Goal: Transaction & Acquisition: Purchase product/service

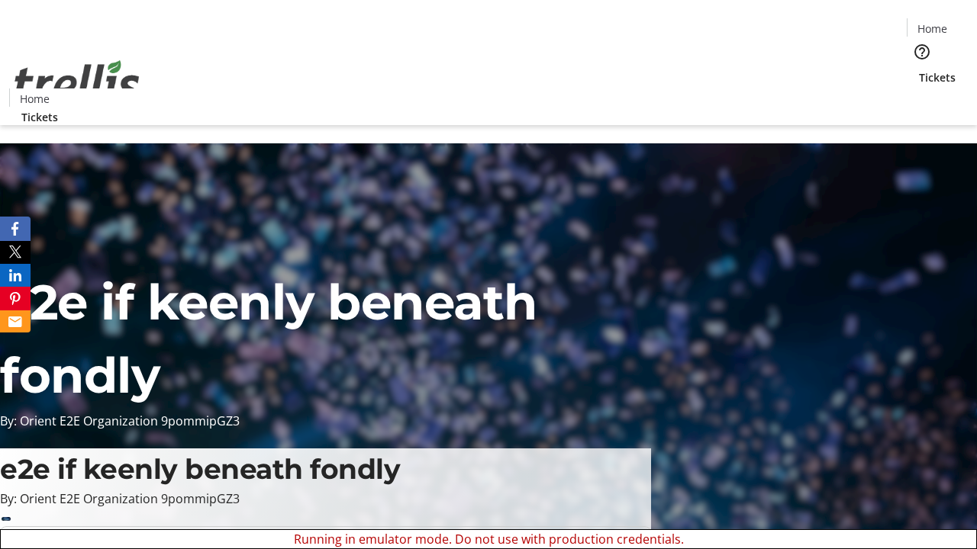
click at [919, 69] on span "Tickets" at bounding box center [937, 77] width 37 height 16
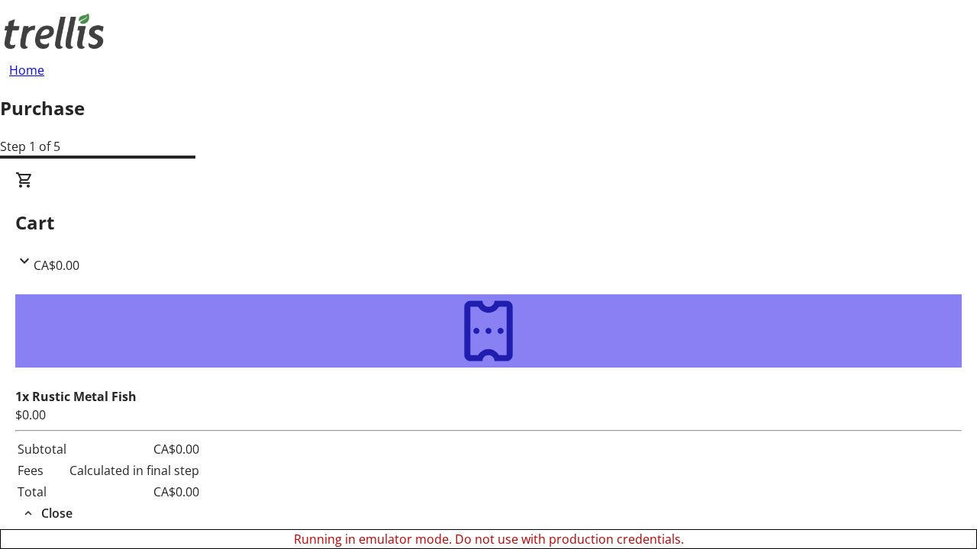
type input "[PERSON_NAME][EMAIL_ADDRESS][DOMAIN_NAME]"
type input "[PERSON_NAME]"
